Goal: Task Accomplishment & Management: Use online tool/utility

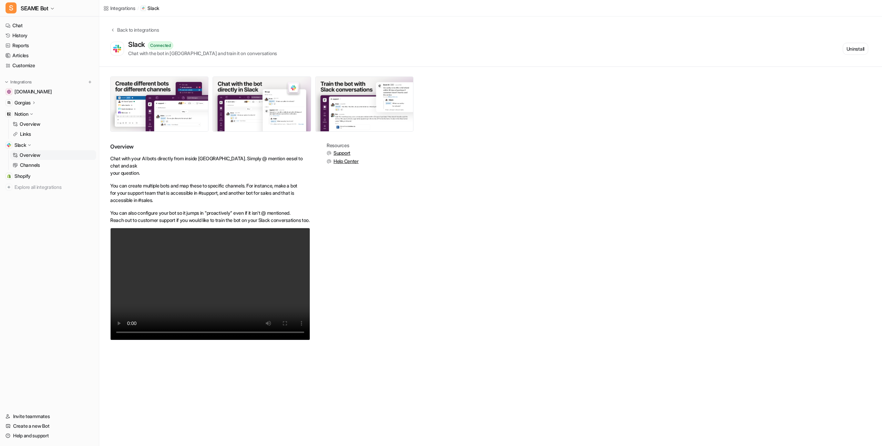
click at [44, 103] on div "Gorgias" at bounding box center [49, 103] width 93 height 10
click at [46, 113] on link "Overview" at bounding box center [53, 113] width 86 height 10
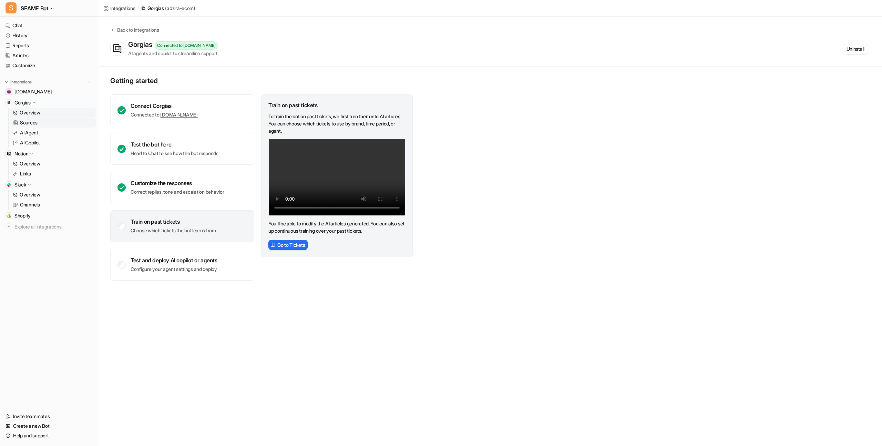
click at [47, 120] on link "Sources" at bounding box center [53, 123] width 86 height 10
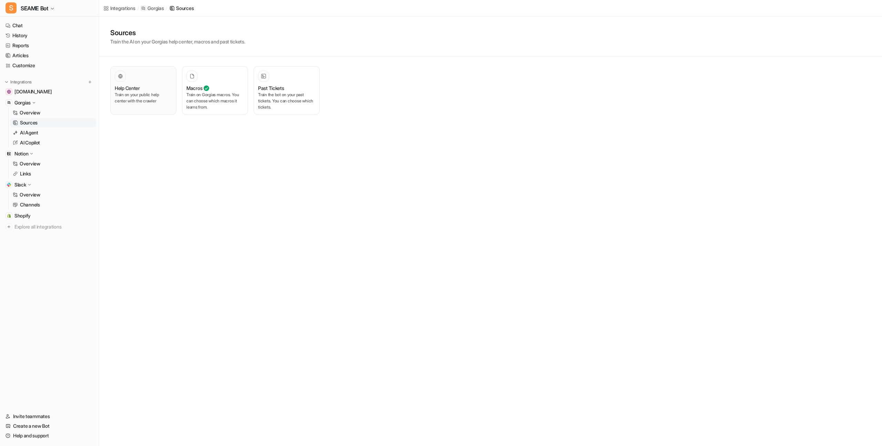
click at [158, 95] on p "Train on your public help center with the crawler" at bounding box center [143, 98] width 57 height 12
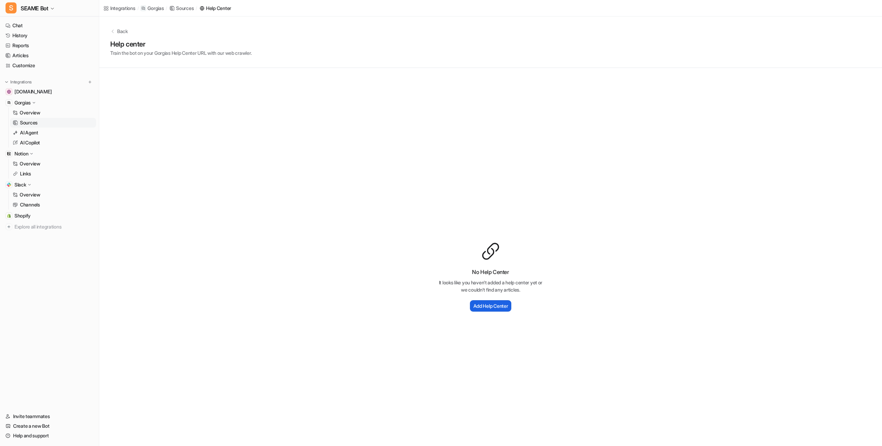
click at [507, 307] on h2 "Add Help Center" at bounding box center [490, 305] width 35 height 7
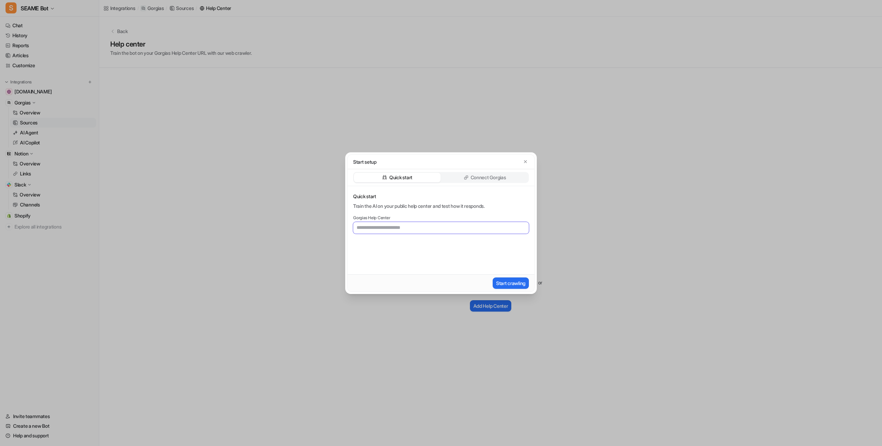
paste input "**********"
type input "**********"
click at [413, 248] on div "**********" at bounding box center [441, 230] width 187 height 88
click at [480, 224] on input "**********" at bounding box center [441, 228] width 176 height 12
paste input "**********"
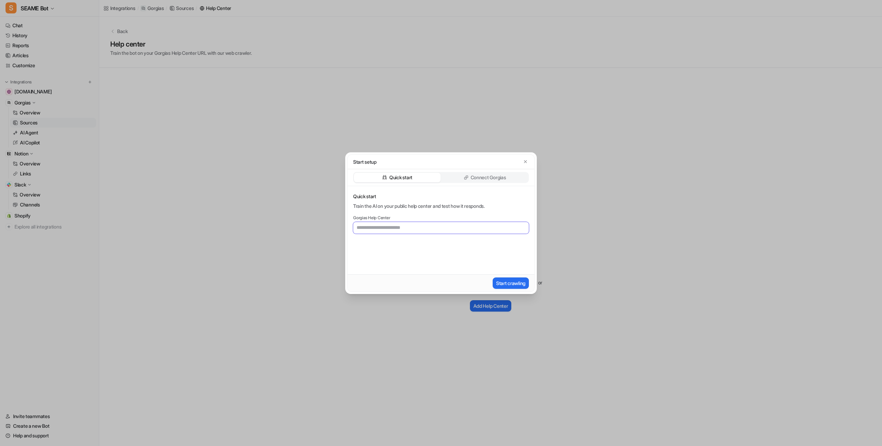
type input "**********"
click at [506, 283] on button "Start crawling" at bounding box center [511, 282] width 36 height 11
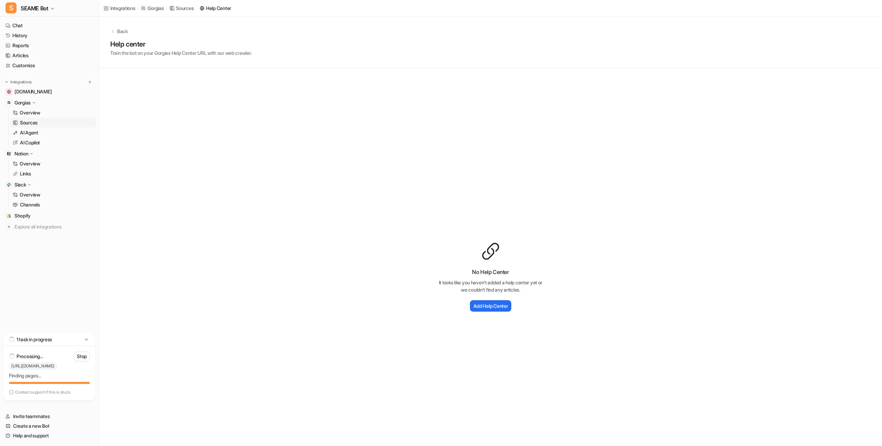
click at [204, 257] on div "No Help Center It looks like you haven't added a help center yet or we couldn't…" at bounding box center [490, 277] width 783 height 418
click at [204, 117] on div "No Help Center It looks like you haven't added a help center yet or we couldn't…" at bounding box center [490, 277] width 783 height 418
click at [124, 30] on p "Back" at bounding box center [122, 31] width 11 height 7
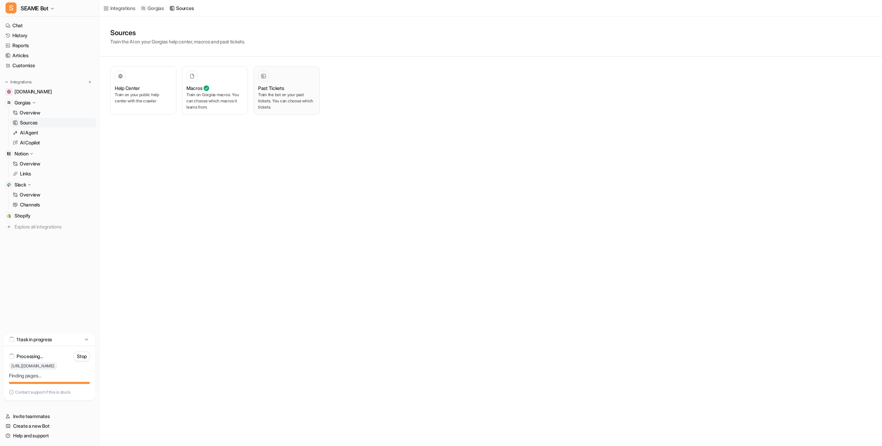
click at [261, 109] on p "Train the bot on your past tickets. You can choose which tickets." at bounding box center [286, 101] width 57 height 19
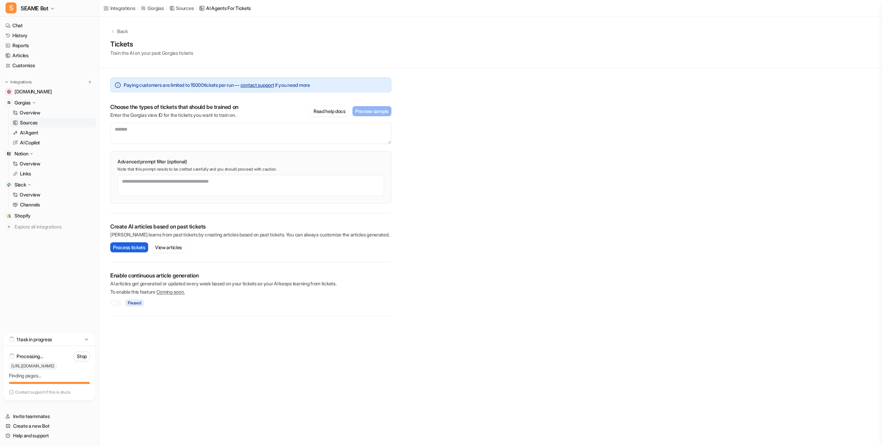
click at [132, 246] on button "Process tickets" at bounding box center [129, 247] width 38 height 10
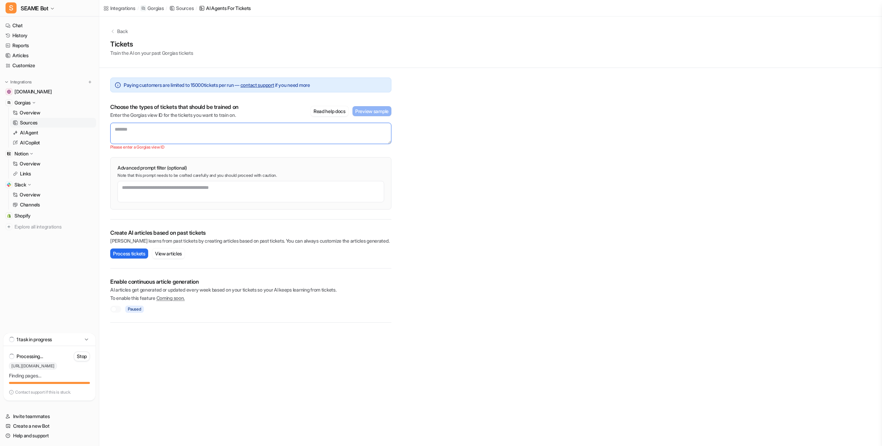
click at [140, 131] on textarea at bounding box center [250, 133] width 281 height 21
paste textarea "********"
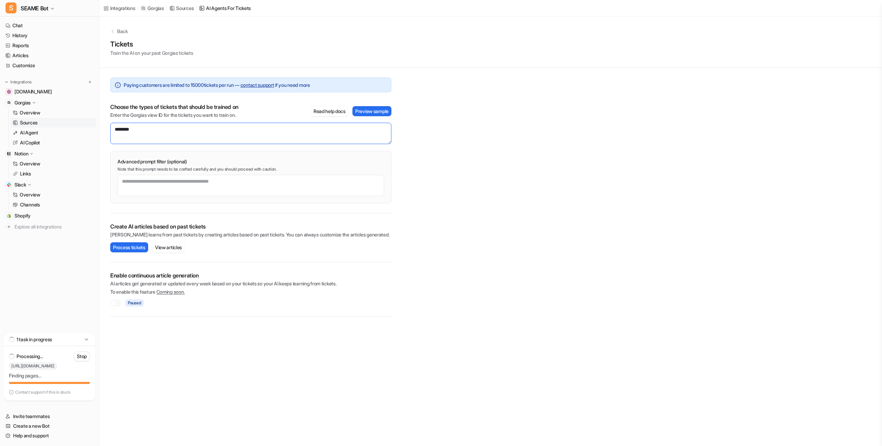
paste textarea "********"
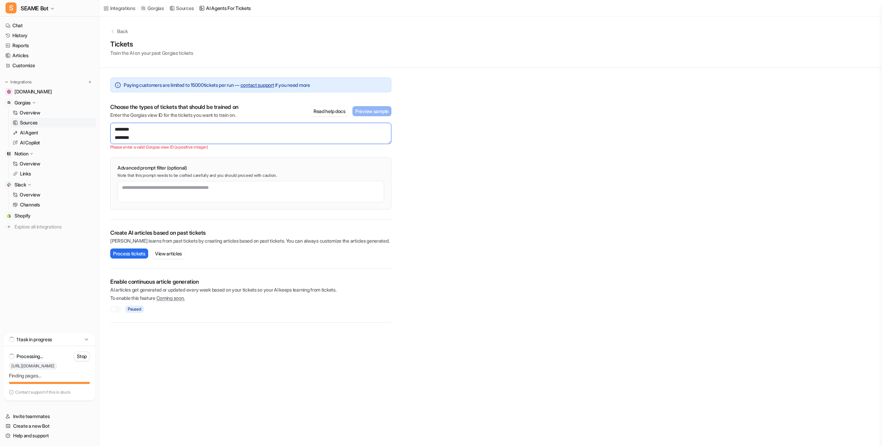
type textarea "********"
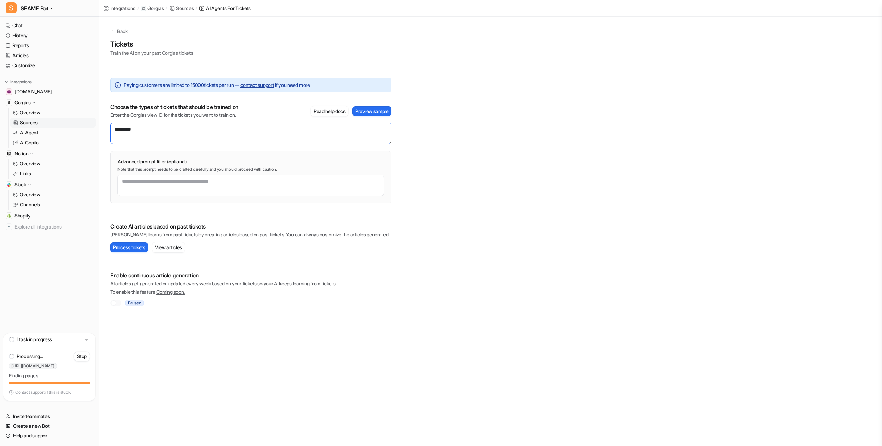
drag, startPoint x: 267, startPoint y: 128, endPoint x: 110, endPoint y: 130, distance: 157.1
click at [110, 130] on div "Paying customers are limited to [PHONE_NUMBER] — contact support if you need mo…" at bounding box center [250, 192] width 303 height 248
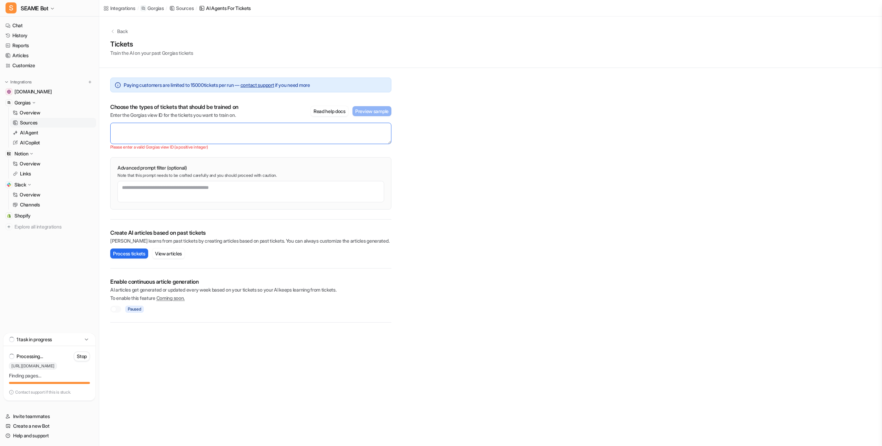
paste textarea "********"
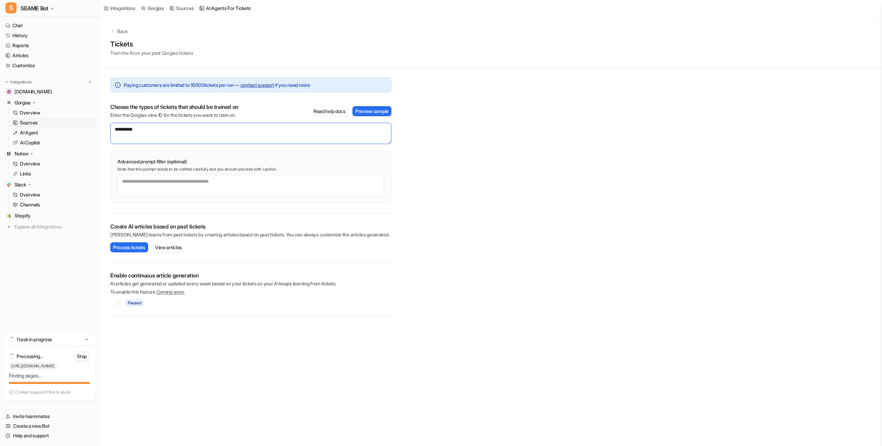
paste textarea "*********"
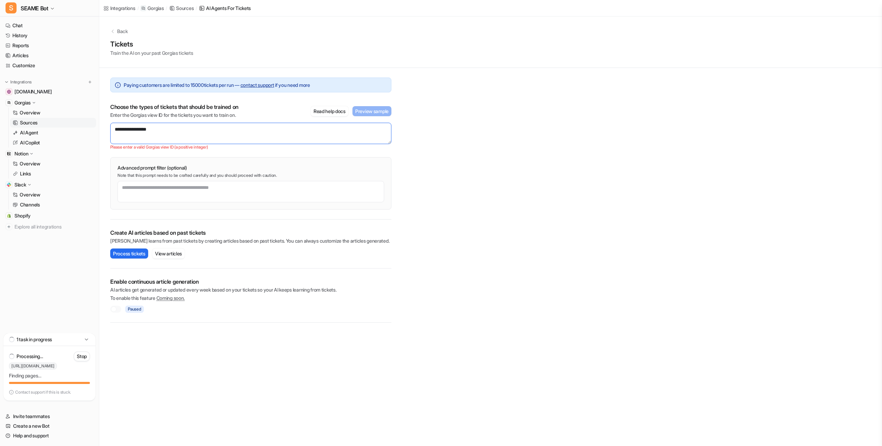
type textarea "********"
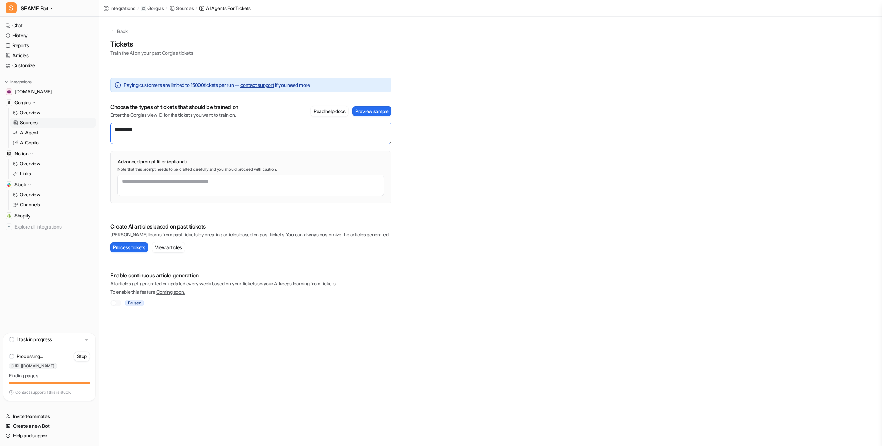
click at [302, 135] on textarea "********" at bounding box center [250, 133] width 281 height 21
click at [245, 191] on textarea at bounding box center [250, 185] width 267 height 21
click at [244, 192] on textarea at bounding box center [250, 185] width 267 height 21
type textarea "**********"
click at [130, 248] on button "Process tickets" at bounding box center [129, 247] width 38 height 10
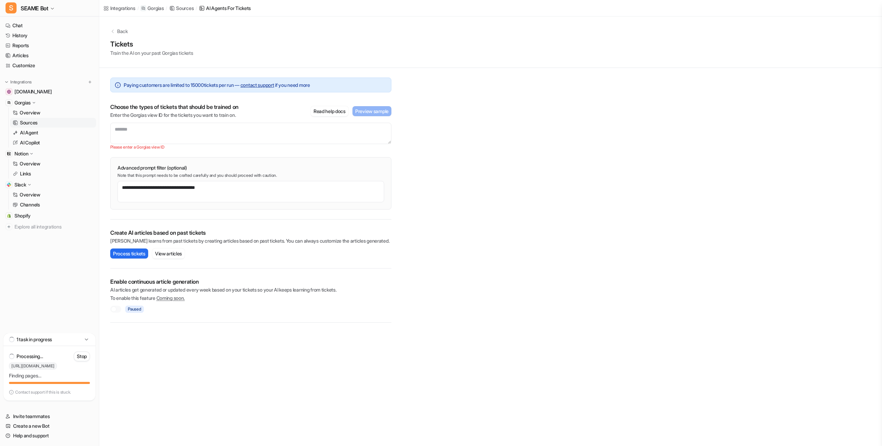
click at [120, 30] on p "Back" at bounding box center [122, 31] width 11 height 7
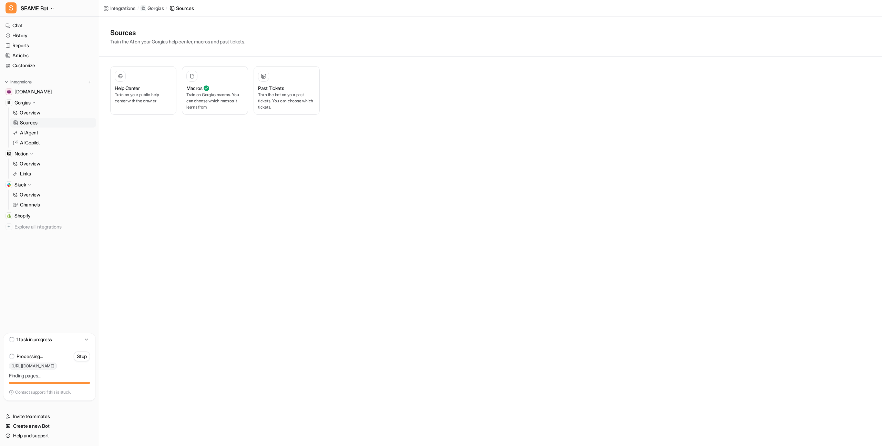
click at [129, 224] on div "Integrations / Gorgias / Sources Sources Train the AI on your Gorgias help cent…" at bounding box center [441, 223] width 882 height 446
click at [42, 435] on link "Help and support" at bounding box center [49, 436] width 93 height 10
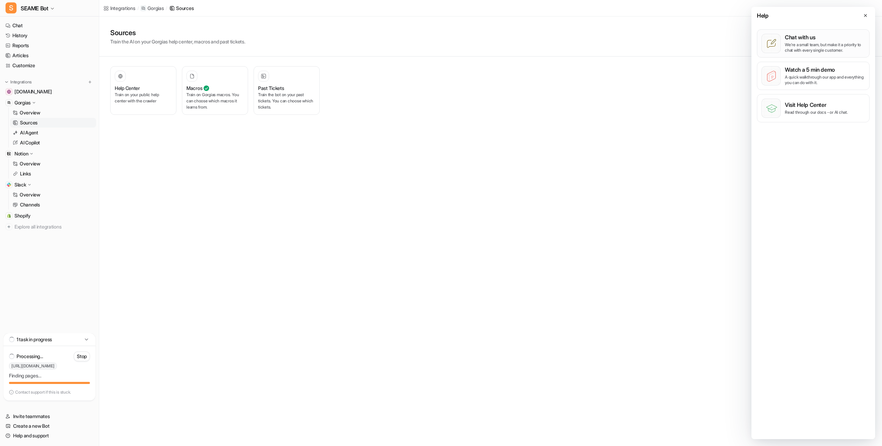
click at [810, 47] on p "We’re a small team, but make it a priority to chat with every single customer." at bounding box center [825, 47] width 80 height 11
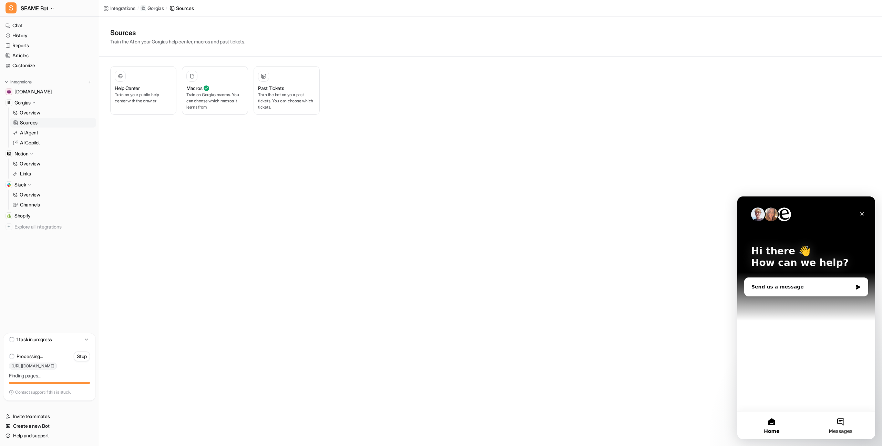
click at [832, 420] on button "Messages" at bounding box center [840, 425] width 69 height 28
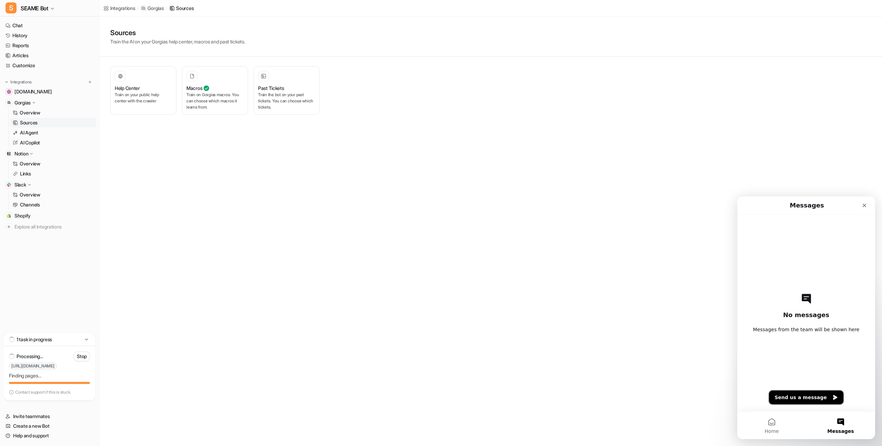
click at [817, 391] on button "Send us a message" at bounding box center [806, 397] width 74 height 14
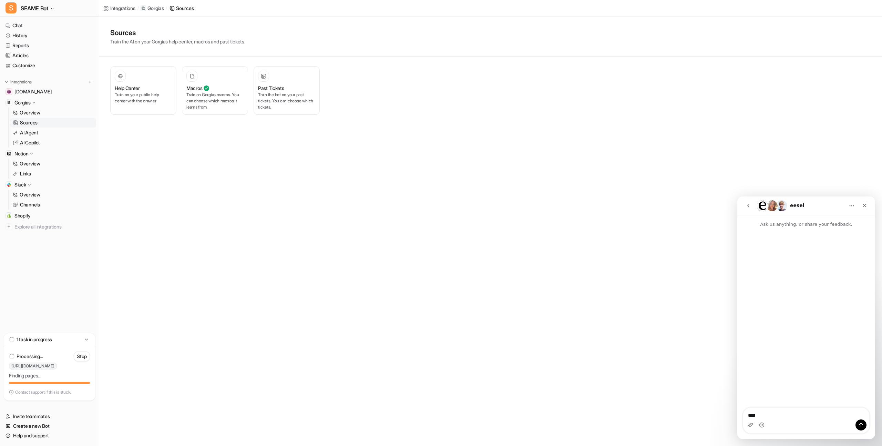
type textarea "*****"
type textarea "**********"
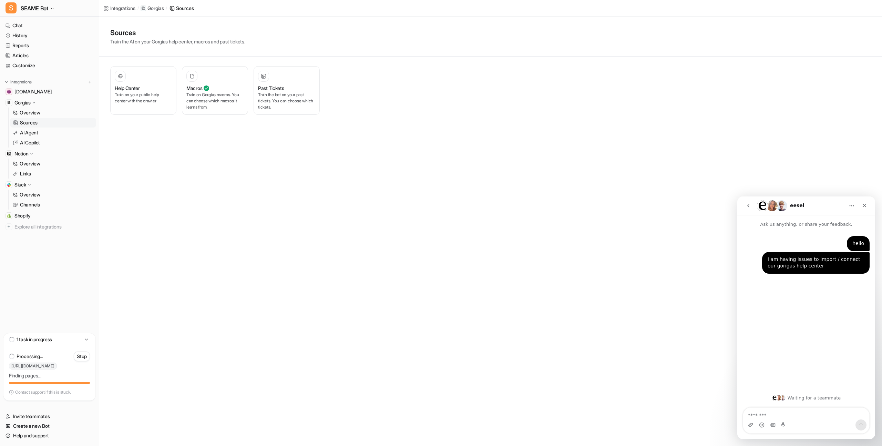
click at [345, 170] on div "Integrations / Gorgias / Sources Sources Train the AI on your Gorgias help cent…" at bounding box center [441, 223] width 882 height 446
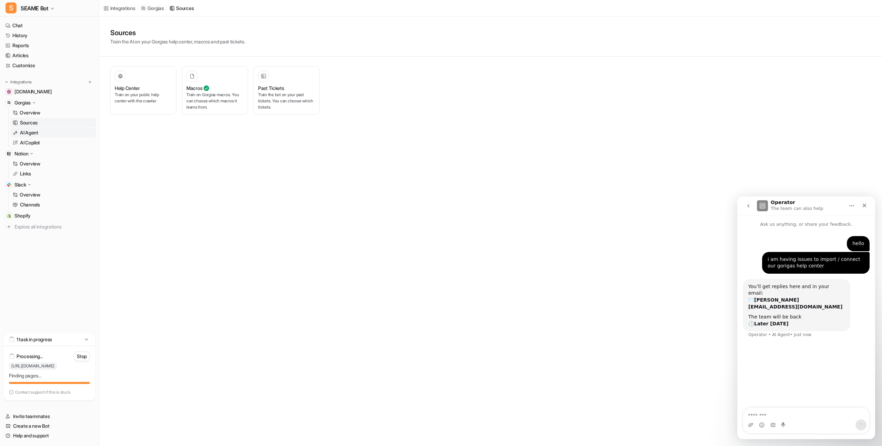
click at [50, 131] on link "AI Agent" at bounding box center [53, 133] width 86 height 10
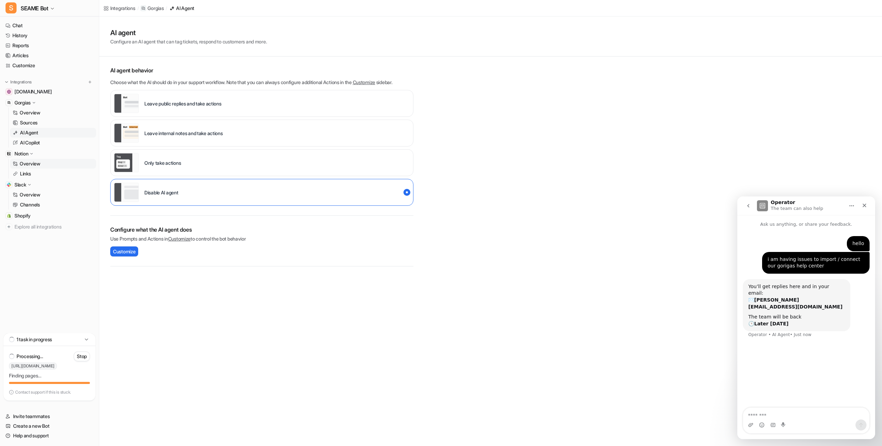
click at [65, 168] on link "Overview" at bounding box center [53, 164] width 86 height 10
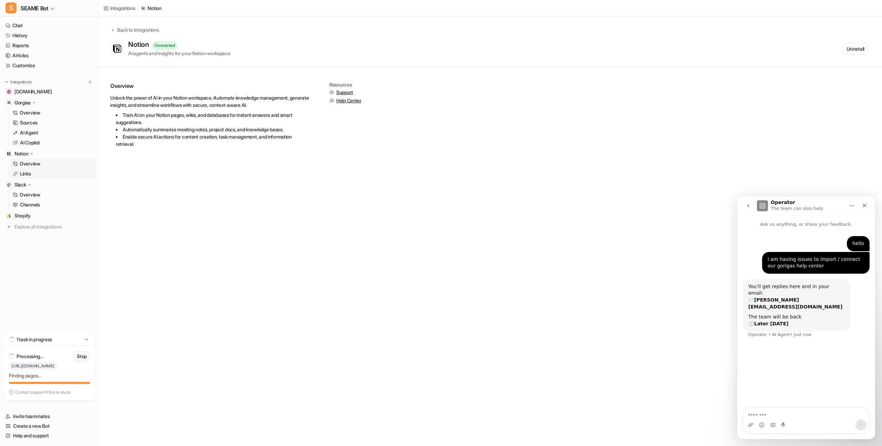
click at [63, 176] on link "Links" at bounding box center [53, 174] width 86 height 10
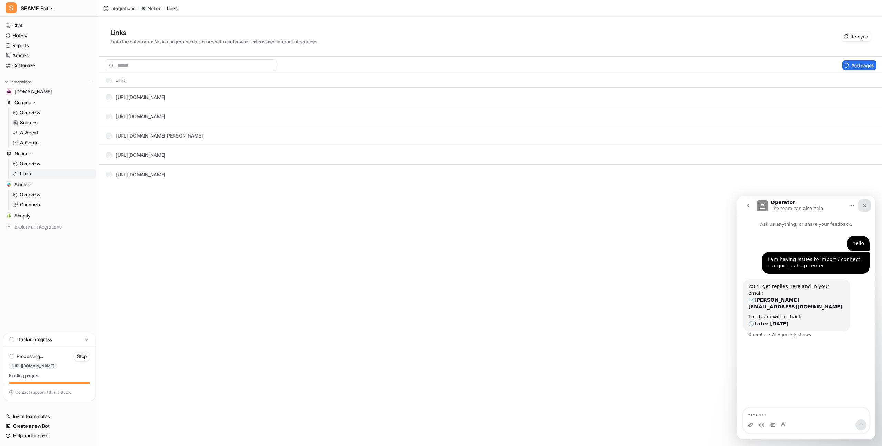
click at [863, 205] on icon "Close" at bounding box center [865, 206] width 6 height 6
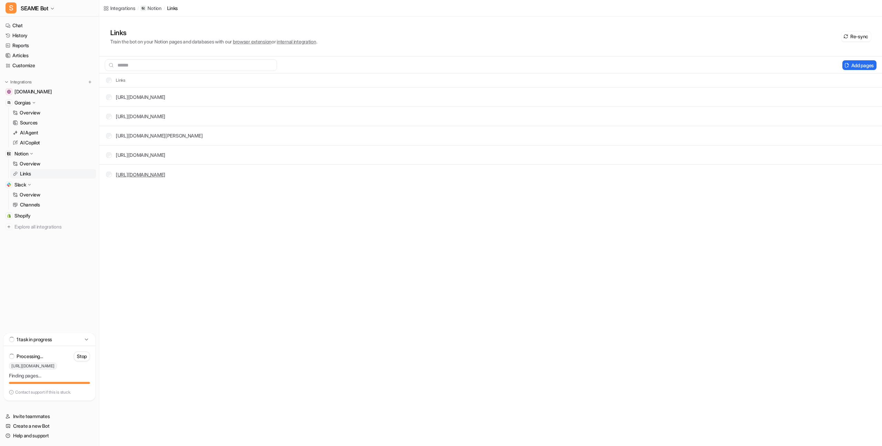
click at [165, 174] on link "[URL][DOMAIN_NAME]" at bounding box center [141, 175] width 50 height 6
click at [799, 63] on button "Delete selected" at bounding box center [813, 65] width 45 height 10
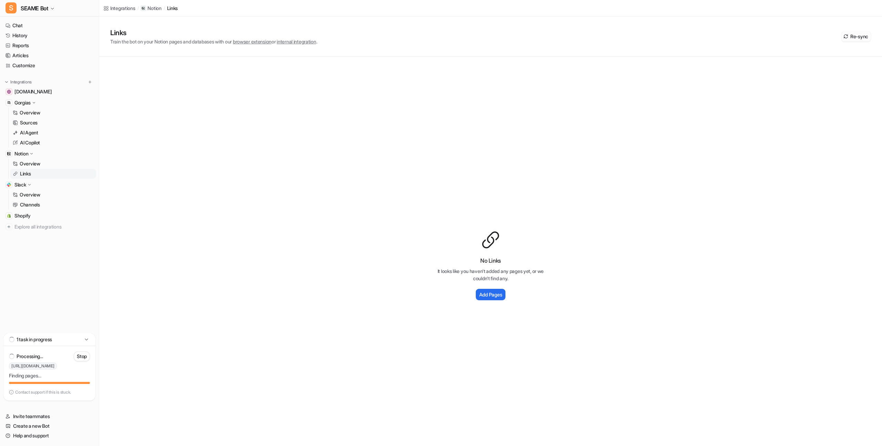
click at [860, 37] on button "Re-sync" at bounding box center [856, 37] width 30 height 10
click at [298, 42] on span "internal integration" at bounding box center [296, 42] width 39 height 6
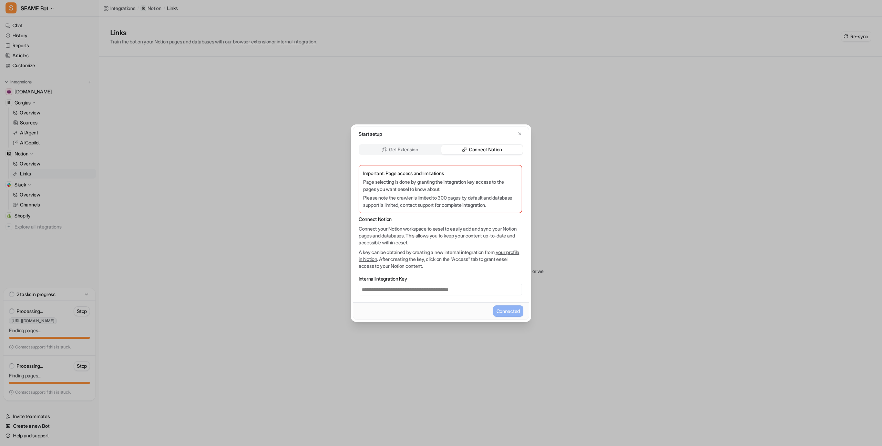
click at [394, 155] on div "Get Extension Connect Notion" at bounding box center [441, 149] width 176 height 17
click at [394, 153] on div "Get Extension" at bounding box center [399, 150] width 81 height 10
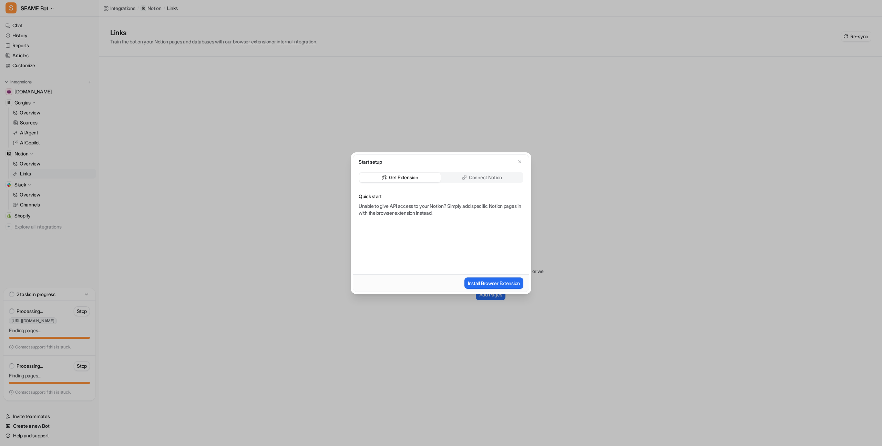
click at [323, 168] on div "Start setup Get Extension Connect Notion Quick start Unable to give API access …" at bounding box center [441, 223] width 882 height 446
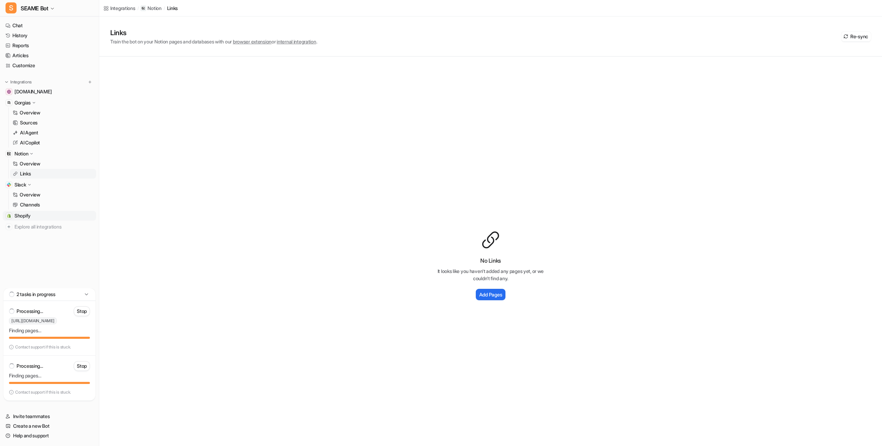
click at [45, 214] on link "Shopify" at bounding box center [49, 216] width 93 height 10
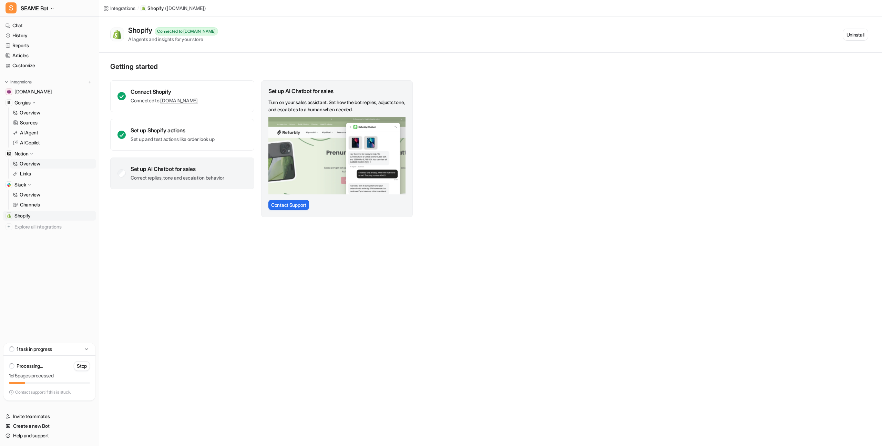
click at [48, 165] on link "Overview" at bounding box center [53, 164] width 86 height 10
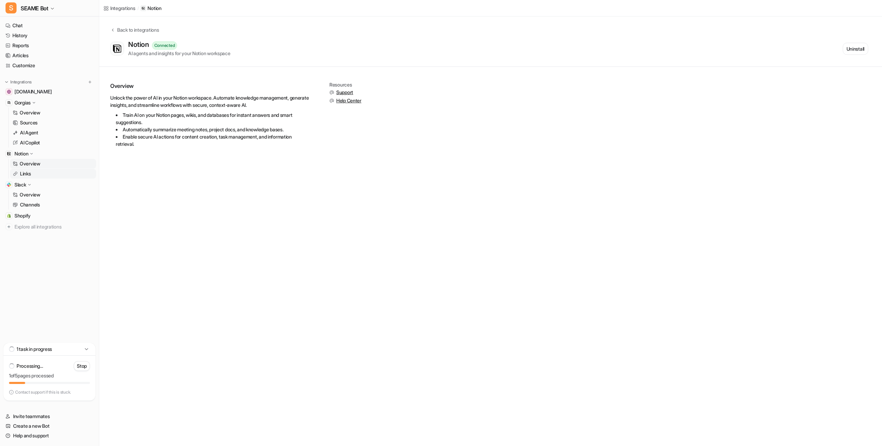
click at [45, 172] on link "Links" at bounding box center [53, 174] width 86 height 10
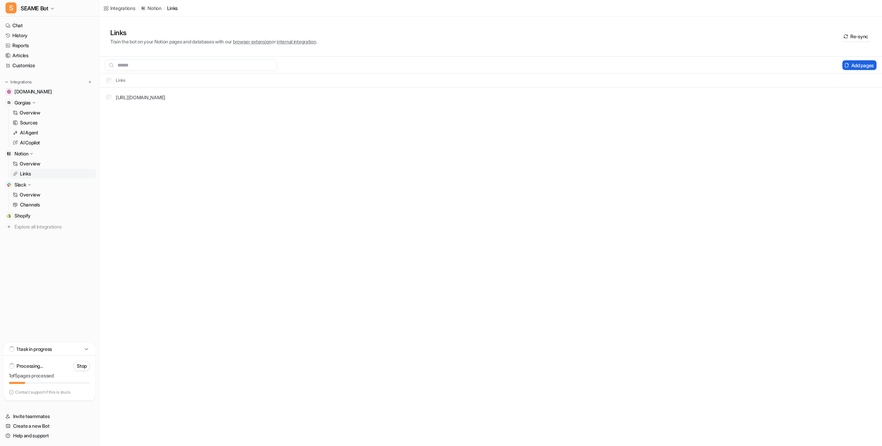
click at [856, 68] on button "Add pages" at bounding box center [859, 65] width 34 height 10
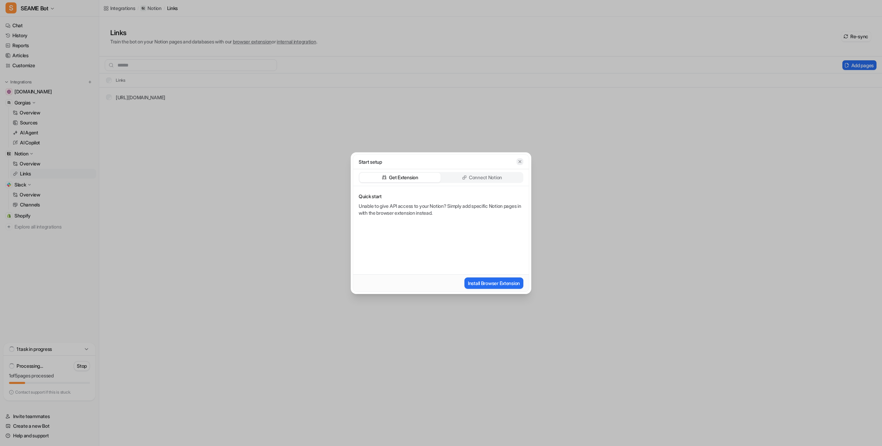
click at [519, 161] on icon "button" at bounding box center [519, 161] width 5 height 5
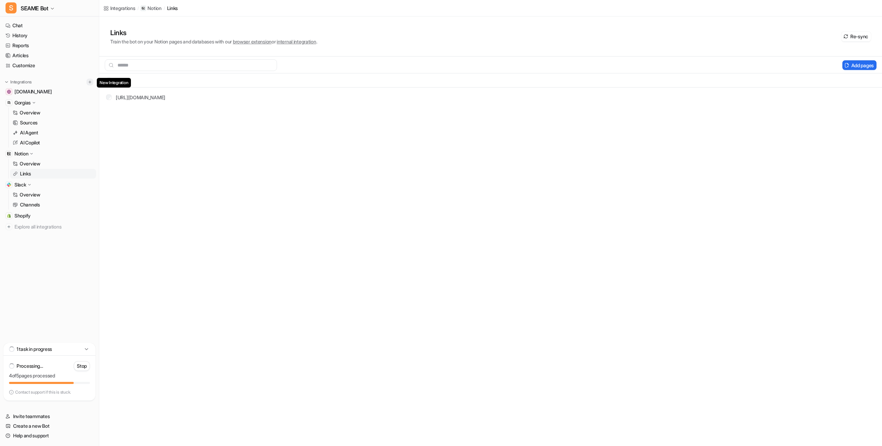
click at [91, 84] on img at bounding box center [90, 82] width 5 height 5
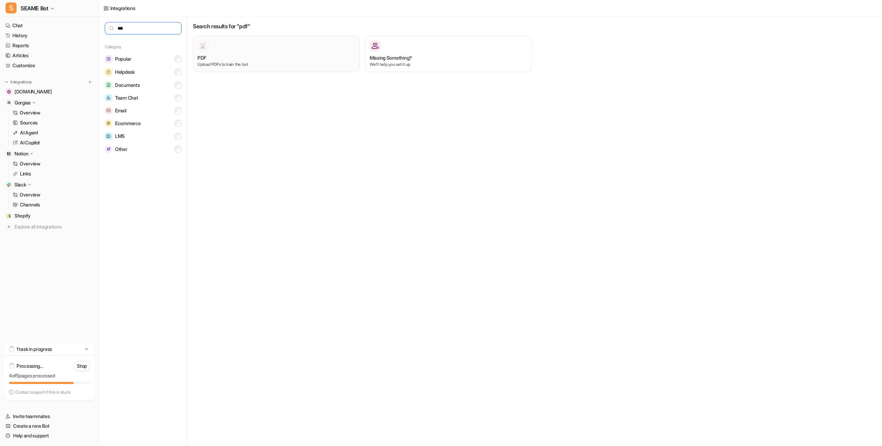
type input "***"
click at [234, 64] on p "Upload PDFs to train the bot" at bounding box center [276, 64] width 158 height 6
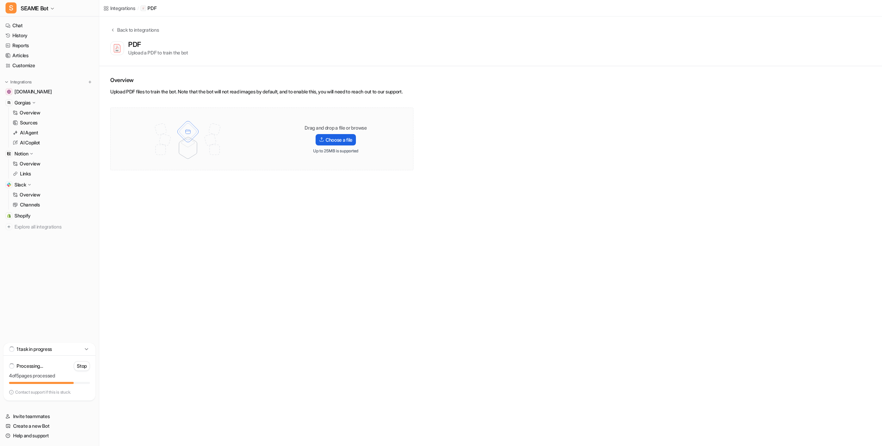
click at [324, 145] on label "Choose a file" at bounding box center [336, 139] width 40 height 11
click at [0, 0] on input "Choose a file" at bounding box center [0, 0] width 0 height 0
click at [321, 133] on img at bounding box center [321, 130] width 5 height 5
click at [0, 0] on input "Choose a file" at bounding box center [0, 0] width 0 height 0
click at [268, 208] on div "Integrations / PDF Back to integrations PDF Upload a PDF to train the bot Overv…" at bounding box center [441, 223] width 882 height 446
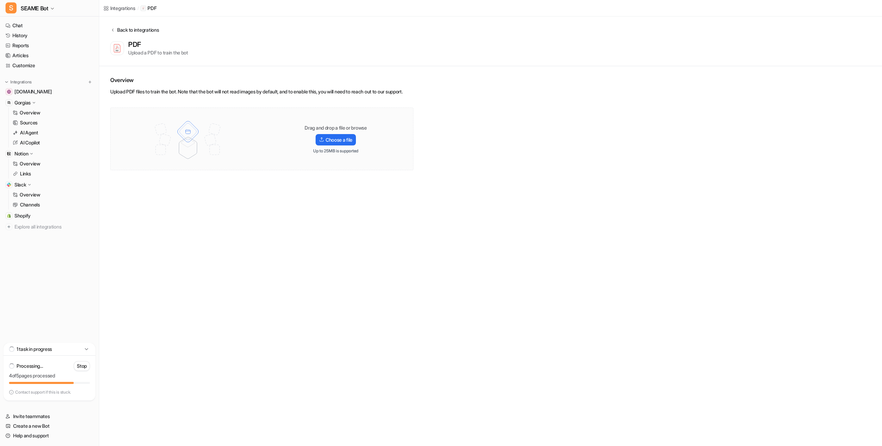
click at [123, 29] on div "Back to integrations" at bounding box center [137, 29] width 44 height 7
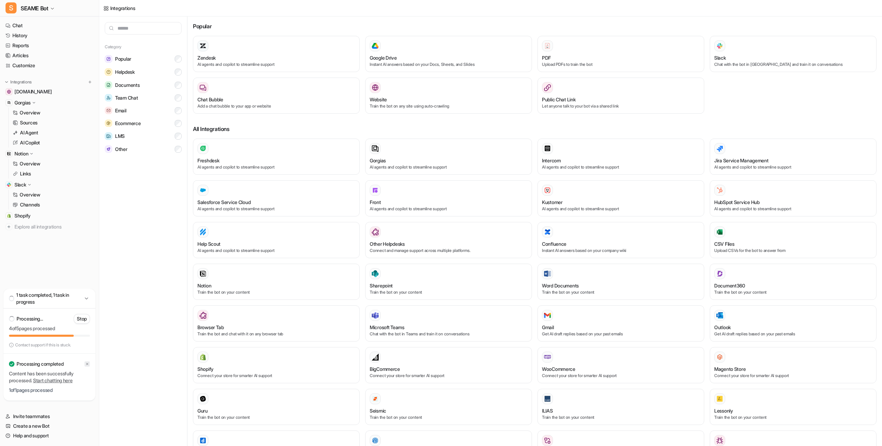
click at [86, 364] on icon at bounding box center [87, 364] width 4 height 4
click at [56, 215] on link "Shopify" at bounding box center [49, 216] width 93 height 10
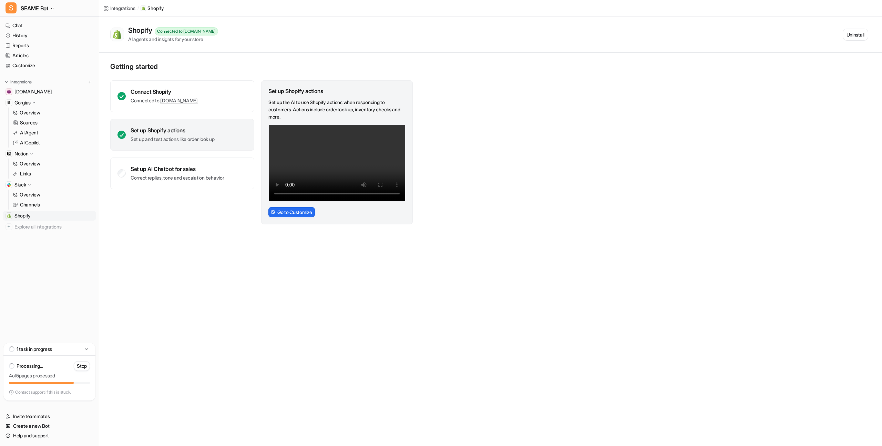
click at [40, 261] on nav "Chat History Reports Articles Customize Integrations [DOMAIN_NAME] Gorgias Over…" at bounding box center [49, 180] width 99 height 325
click at [40, 58] on link "Articles" at bounding box center [49, 56] width 93 height 10
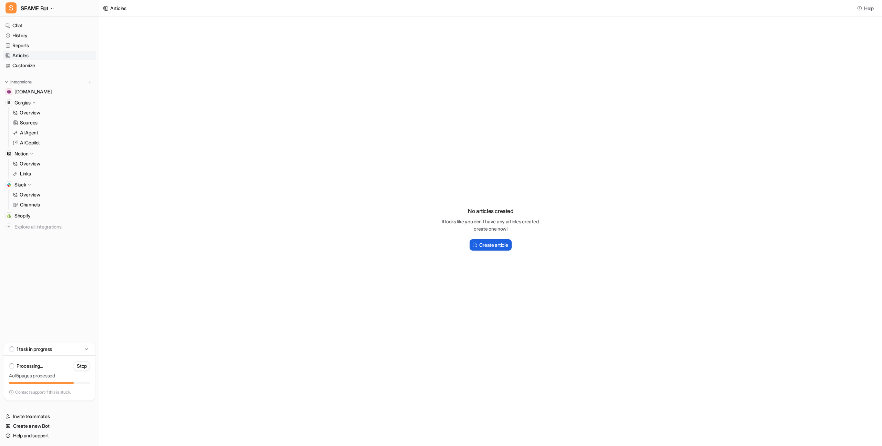
click at [489, 242] on h2 "Create article" at bounding box center [493, 244] width 29 height 7
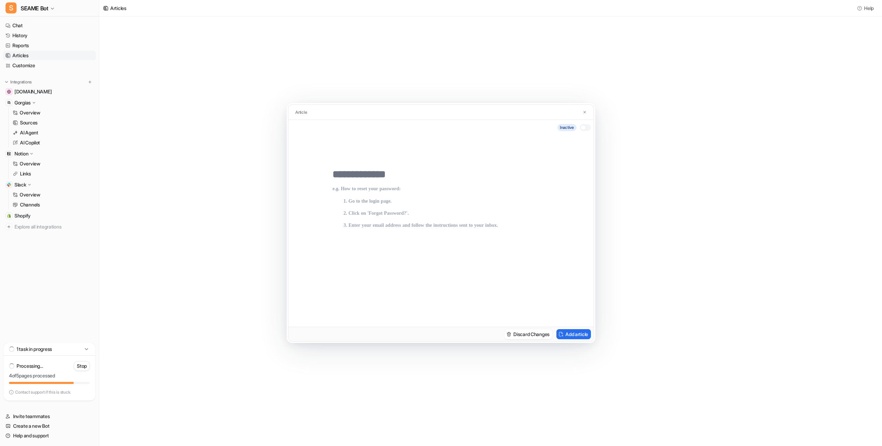
click at [433, 227] on p at bounding box center [440, 249] width 217 height 127
paste div
click at [387, 175] on input "text" at bounding box center [440, 174] width 217 height 12
click at [243, 122] on div "Article inactive Discard Changes Add article" at bounding box center [441, 223] width 882 height 446
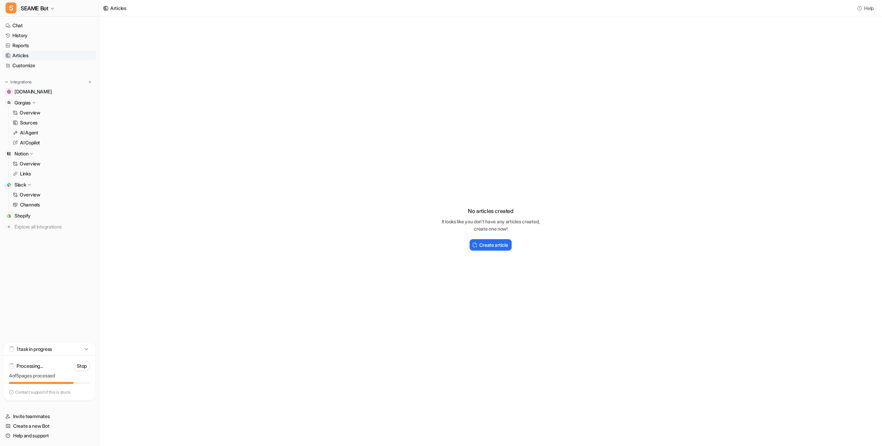
click at [153, 191] on div "No articles created It looks like you don't have any articles created, create o…" at bounding box center [490, 226] width 783 height 418
click at [81, 347] on div "1 task in progress" at bounding box center [49, 349] width 92 height 13
click at [78, 394] on div "1 task in progress" at bounding box center [49, 394] width 92 height 13
click at [62, 259] on nav "Chat History Reports Articles Customize Integrations [DOMAIN_NAME] Gorgias Over…" at bounding box center [49, 180] width 99 height 325
click at [486, 243] on h2 "Create article" at bounding box center [493, 244] width 29 height 7
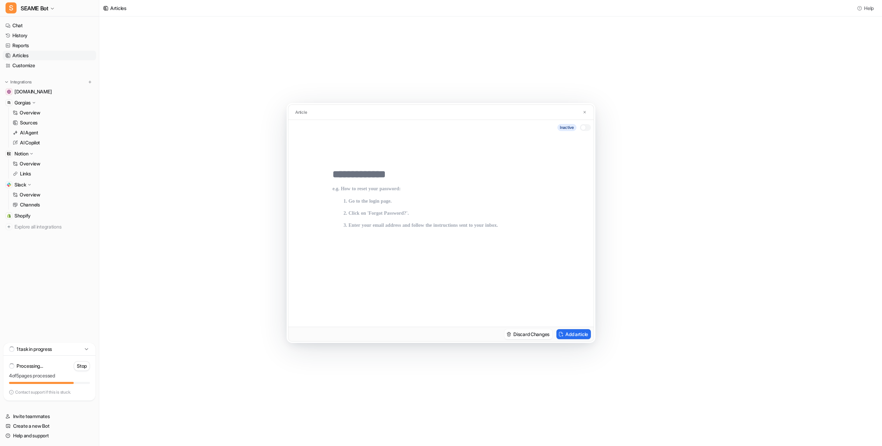
click at [352, 174] on input "text" at bounding box center [440, 174] width 217 height 12
click at [584, 333] on button "Add article" at bounding box center [573, 334] width 34 height 10
click at [450, 184] on div at bounding box center [440, 247] width 217 height 132
click at [453, 176] on input "**********" at bounding box center [440, 174] width 217 height 12
type input "**********"
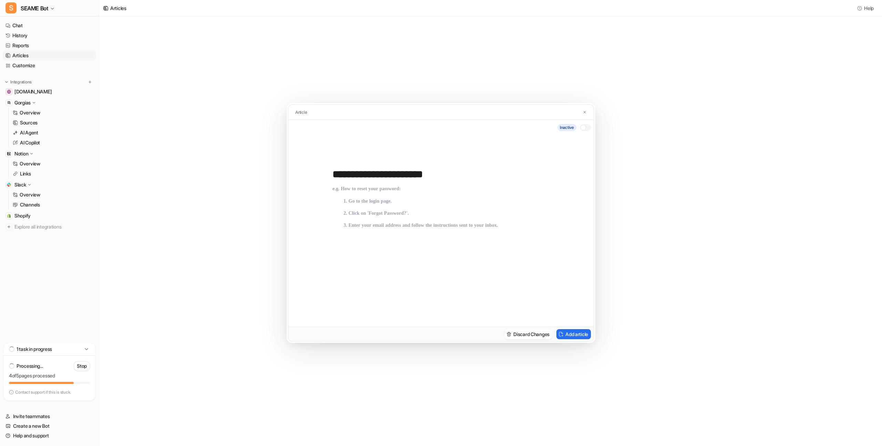
click at [426, 195] on p at bounding box center [440, 249] width 217 height 127
click at [572, 334] on button "Add article" at bounding box center [573, 334] width 34 height 10
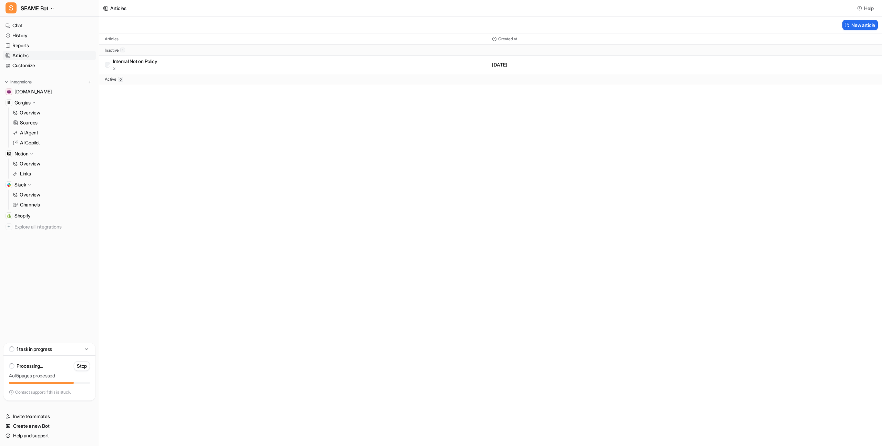
click at [366, 208] on div "Articles Help New article Articles Created at inactive 1 Internal Notion Policy…" at bounding box center [441, 223] width 882 height 446
click at [186, 69] on div "Internal Notion Policy x" at bounding box center [301, 65] width 376 height 14
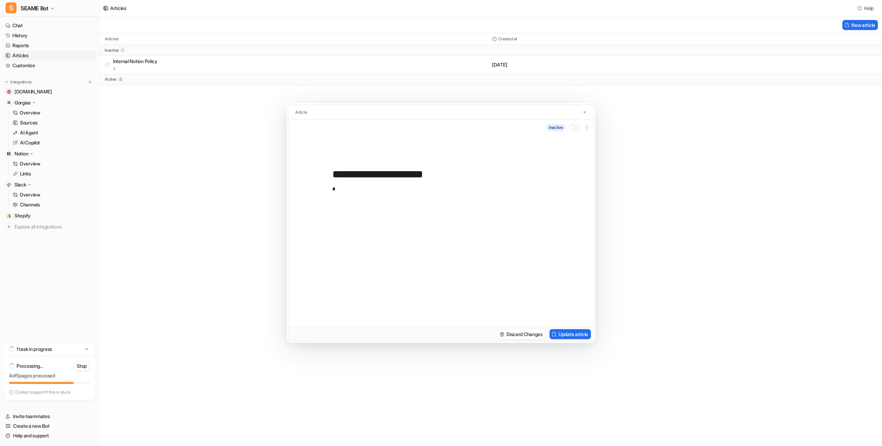
click at [349, 186] on div "*" at bounding box center [440, 247] width 217 height 132
click at [348, 189] on p "*" at bounding box center [440, 249] width 217 height 127
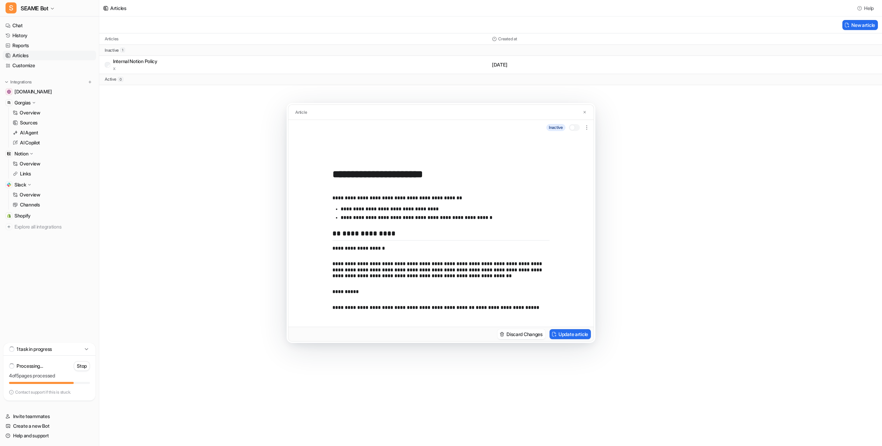
scroll to position [2635, 0]
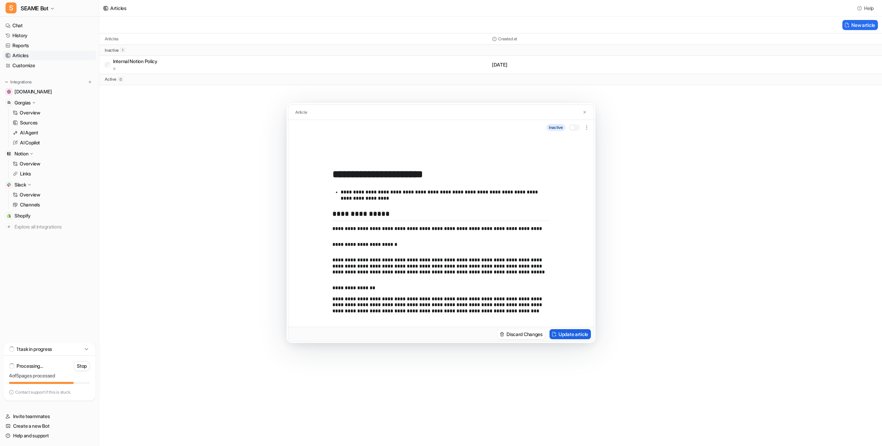
click at [576, 338] on button "Update article" at bounding box center [569, 334] width 41 height 10
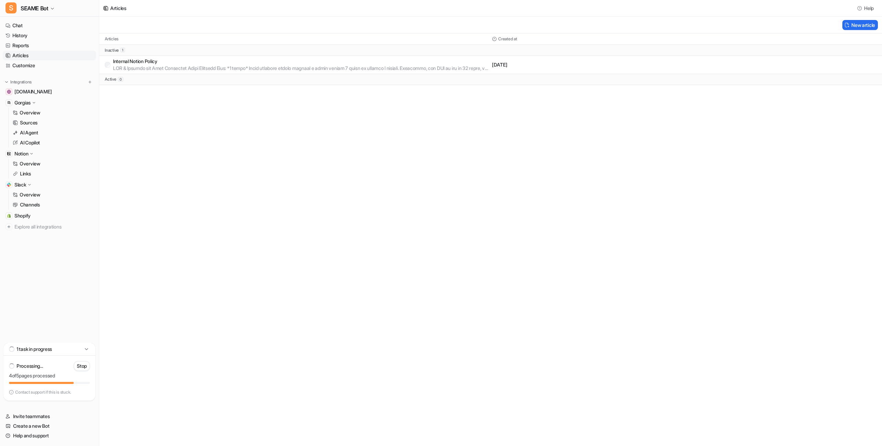
click at [452, 66] on p at bounding box center [301, 68] width 376 height 7
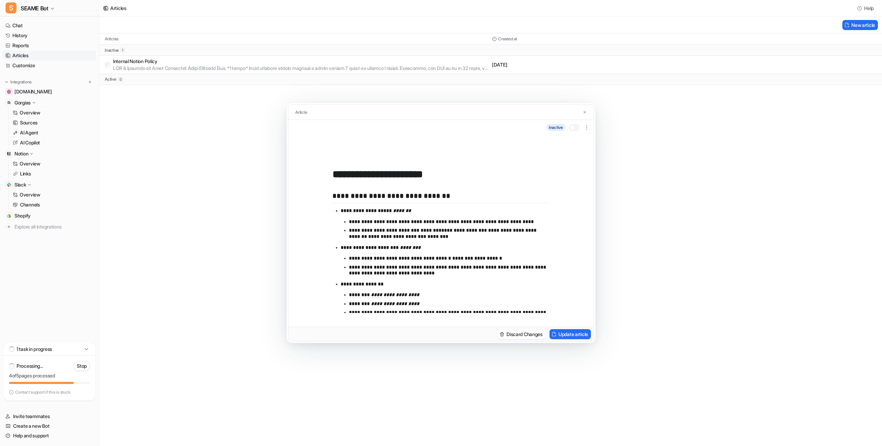
click at [577, 131] on div "inactive" at bounding box center [568, 127] width 44 height 11
click at [575, 128] on div at bounding box center [574, 127] width 11 height 7
click at [573, 338] on button "Update article" at bounding box center [569, 334] width 41 height 10
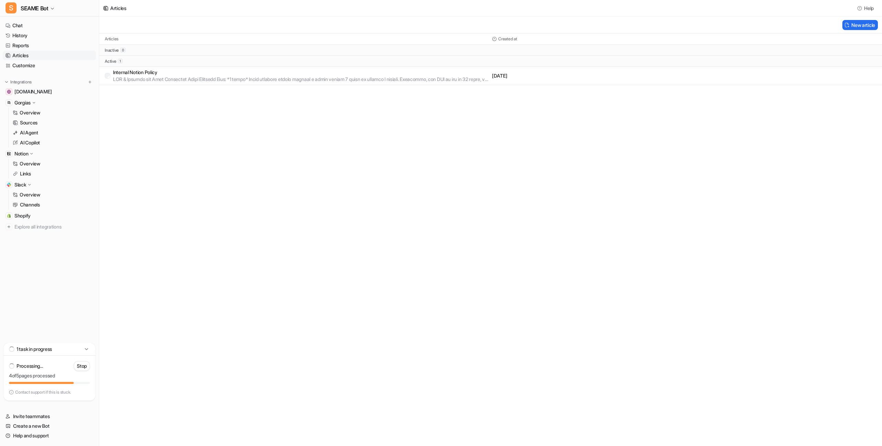
click at [214, 162] on div "Articles Help New article Articles Created at inactive 0 active 1 Internal Noti…" at bounding box center [441, 223] width 882 height 446
click at [44, 63] on link "Customize" at bounding box center [49, 66] width 93 height 10
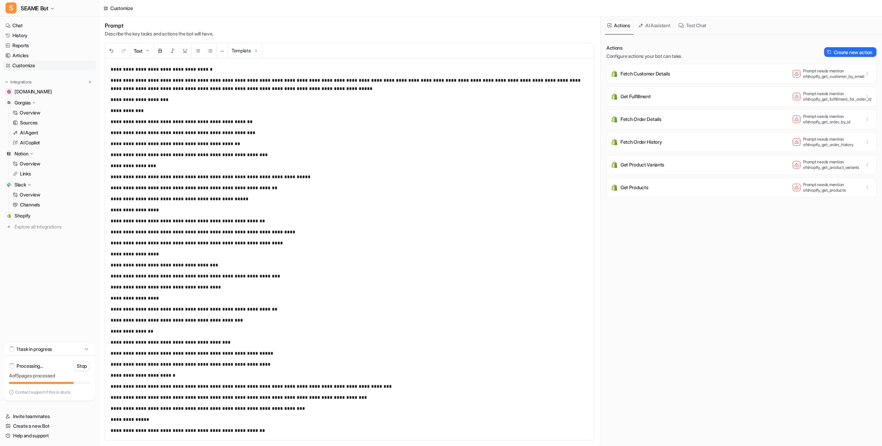
click at [656, 27] on button "AI Assistant" at bounding box center [655, 25] width 38 height 11
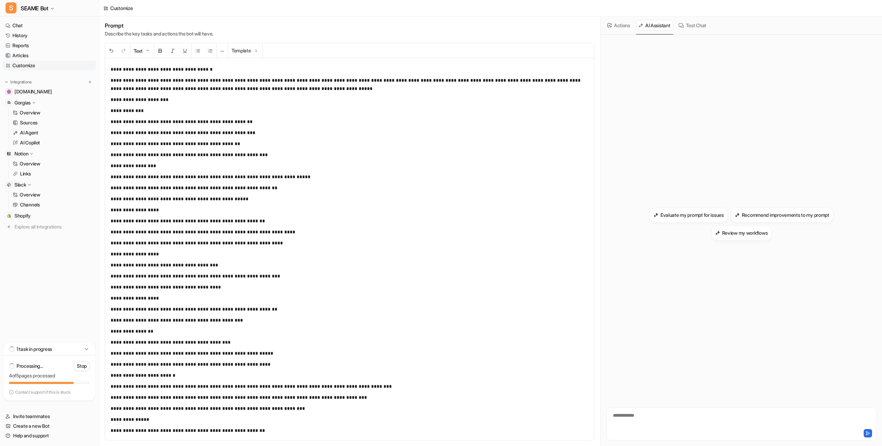
click at [696, 25] on button "Test Chat" at bounding box center [692, 25] width 33 height 11
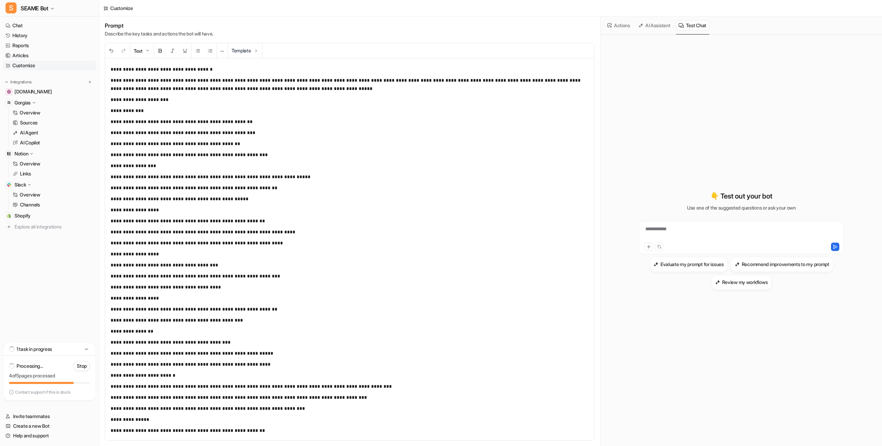
click at [613, 28] on button "Actions" at bounding box center [619, 25] width 28 height 11
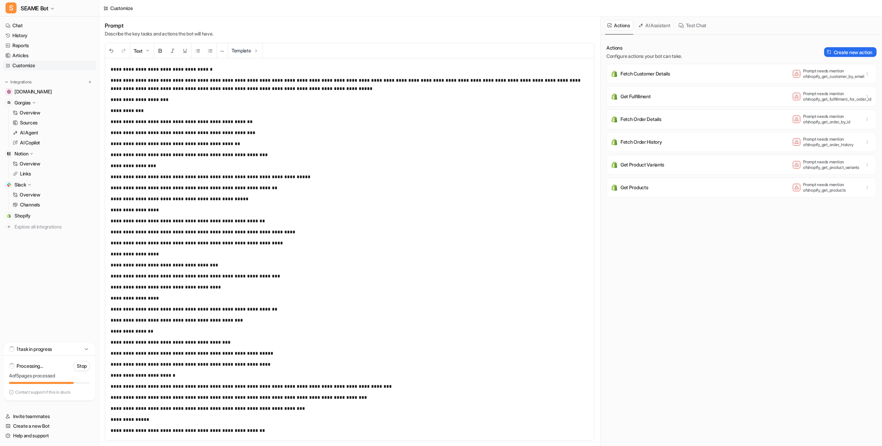
click at [685, 124] on div "Fetch Order Details Prompt needs mention of shopify_get_order_by_id" at bounding box center [741, 119] width 264 height 14
click at [866, 119] on icon "button" at bounding box center [867, 119] width 5 height 5
click at [766, 233] on div "Actions Configure actions your bot can take. Create new action Fetch Customer D…" at bounding box center [741, 244] width 270 height 400
click at [34, 217] on link "Shopify" at bounding box center [49, 216] width 93 height 10
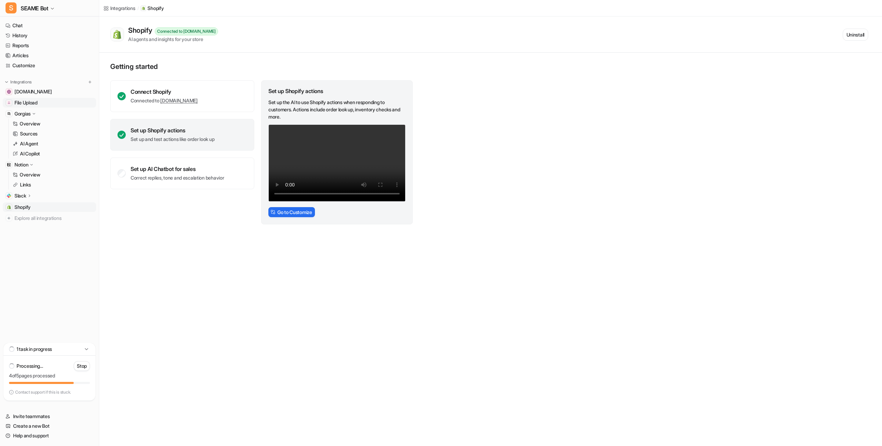
click at [43, 102] on link "File Upload" at bounding box center [49, 103] width 93 height 10
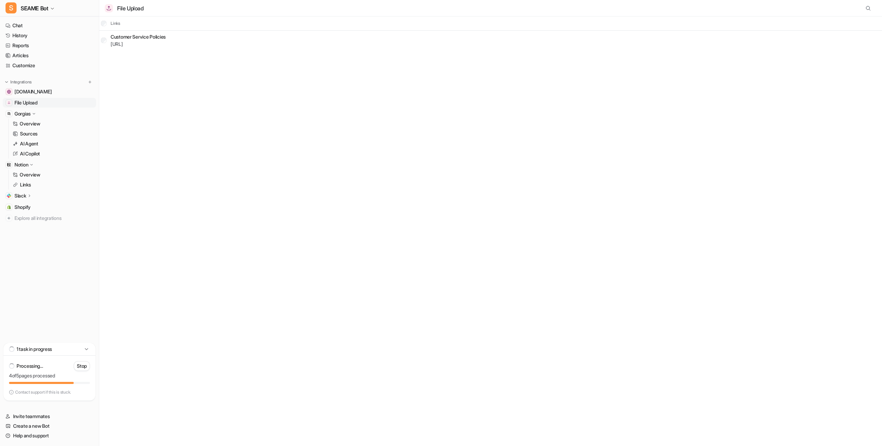
click at [140, 39] on p "Customer Service Policies" at bounding box center [138, 36] width 55 height 7
click at [145, 34] on p "Customer Service Policies" at bounding box center [138, 36] width 55 height 7
click at [309, 39] on tr "Customer Service Policies [URL]" at bounding box center [490, 40] width 783 height 19
click at [141, 159] on div "File Upload Links Customer Service Policies [URL]" at bounding box center [441, 223] width 882 height 446
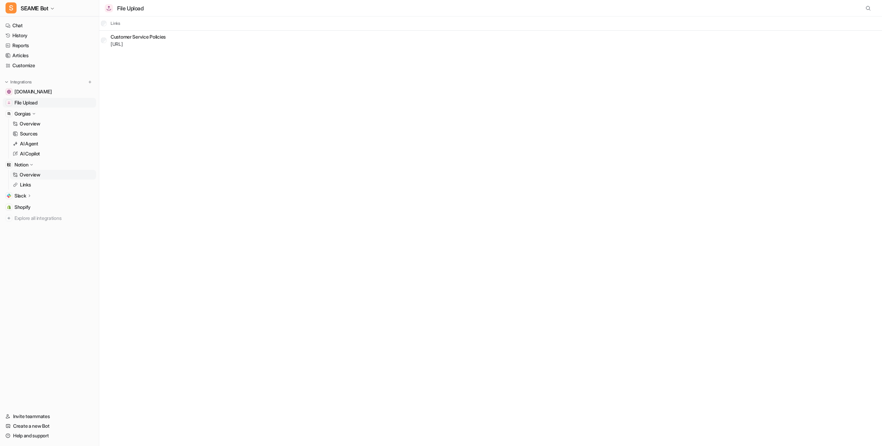
click at [46, 174] on link "Overview" at bounding box center [53, 175] width 86 height 10
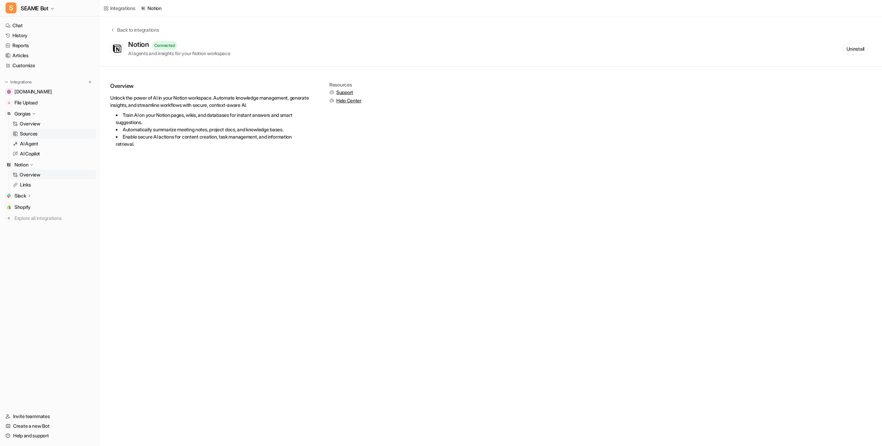
click at [43, 136] on link "Sources" at bounding box center [53, 134] width 86 height 10
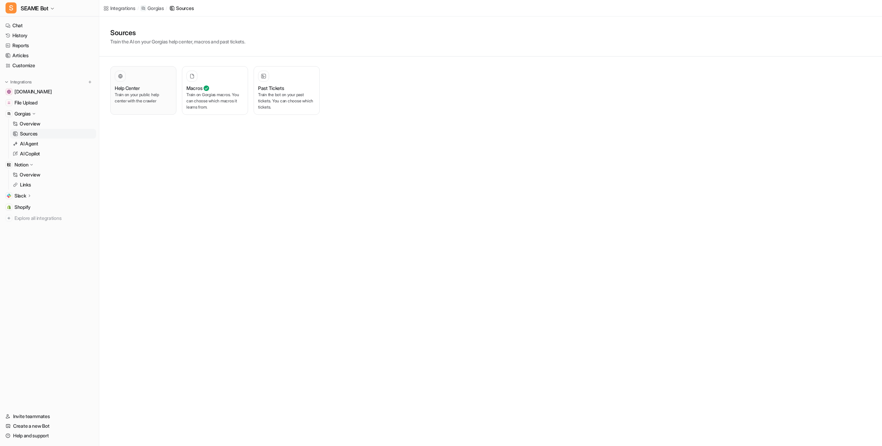
click at [122, 104] on div "Help Center Train on your public help center with the crawler" at bounding box center [143, 91] width 57 height 40
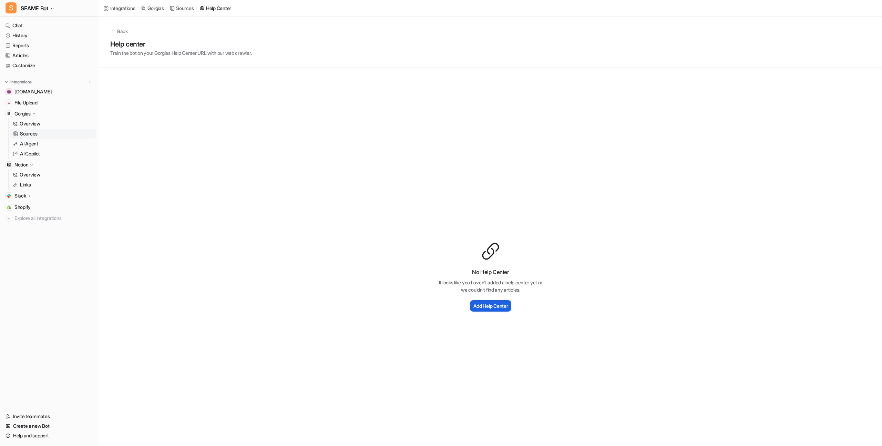
click at [497, 306] on h2 "Add Help Center" at bounding box center [490, 305] width 35 height 7
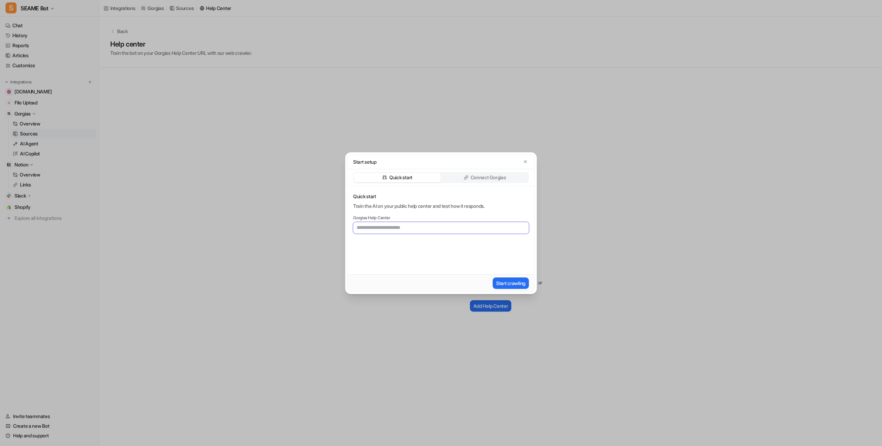
paste input "**********"
drag, startPoint x: 453, startPoint y: 228, endPoint x: 499, endPoint y: 226, distance: 46.6
click at [499, 226] on input "**********" at bounding box center [441, 228] width 176 height 12
type input "**********"
click at [514, 282] on button "Start crawling" at bounding box center [511, 282] width 36 height 11
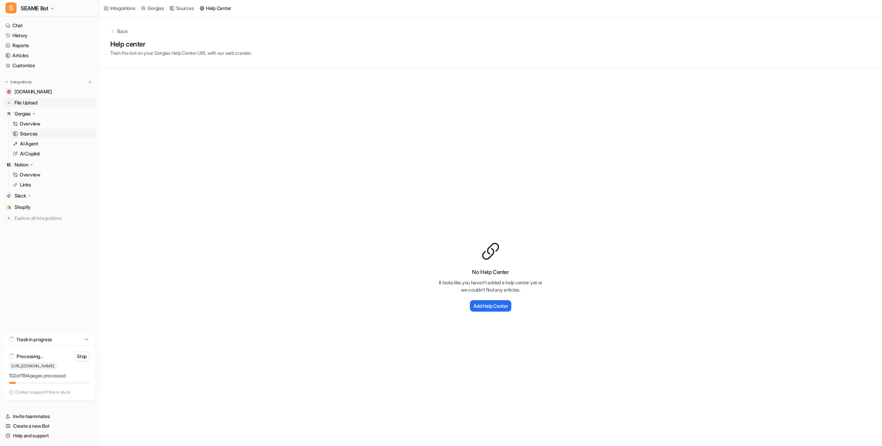
click at [52, 103] on link "File Upload" at bounding box center [49, 103] width 93 height 10
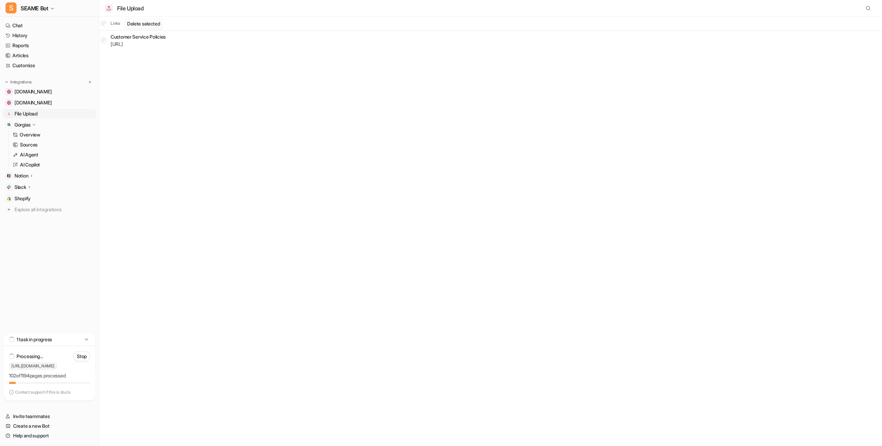
click at [135, 25] on button "Delete selected" at bounding box center [143, 24] width 39 height 10
click at [23, 55] on link "Articles" at bounding box center [49, 56] width 93 height 10
